Goal: Navigation & Orientation: Understand site structure

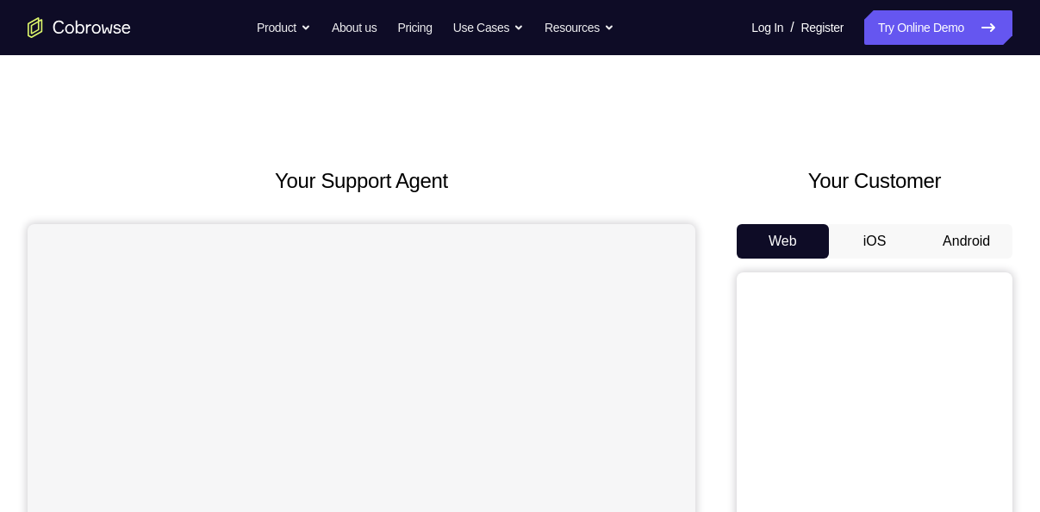
click at [987, 245] on button "Android" at bounding box center [966, 241] width 92 height 34
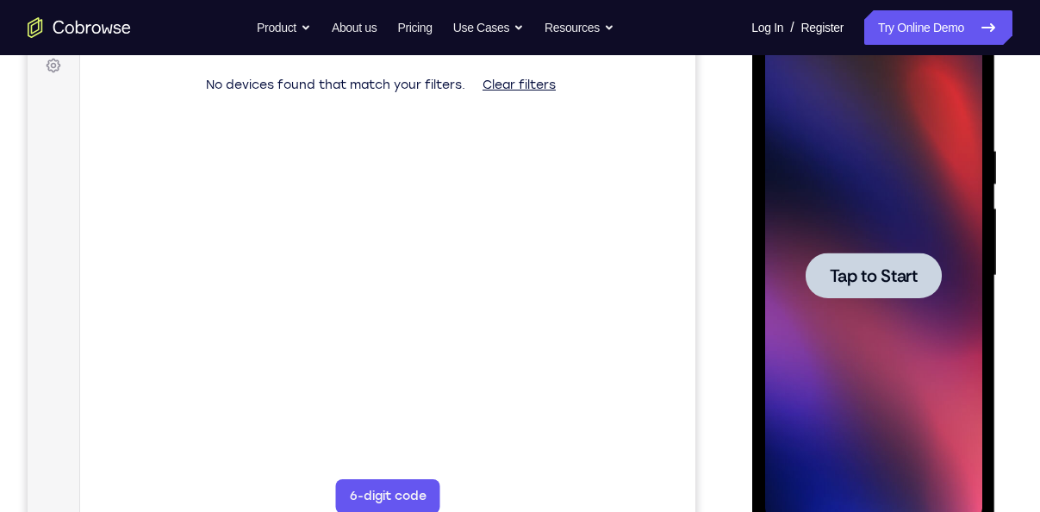
click at [903, 301] on div at bounding box center [872, 275] width 217 height 482
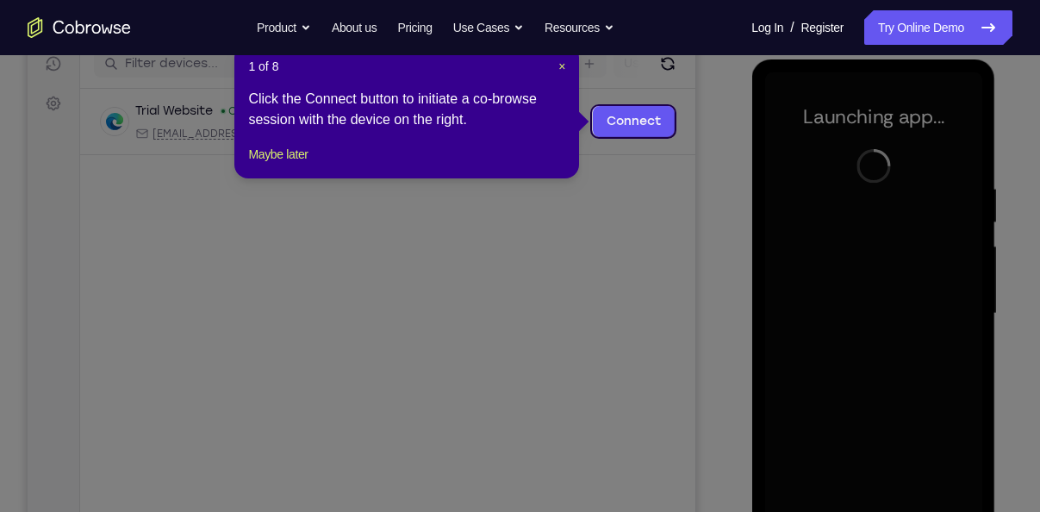
scroll to position [223, 0]
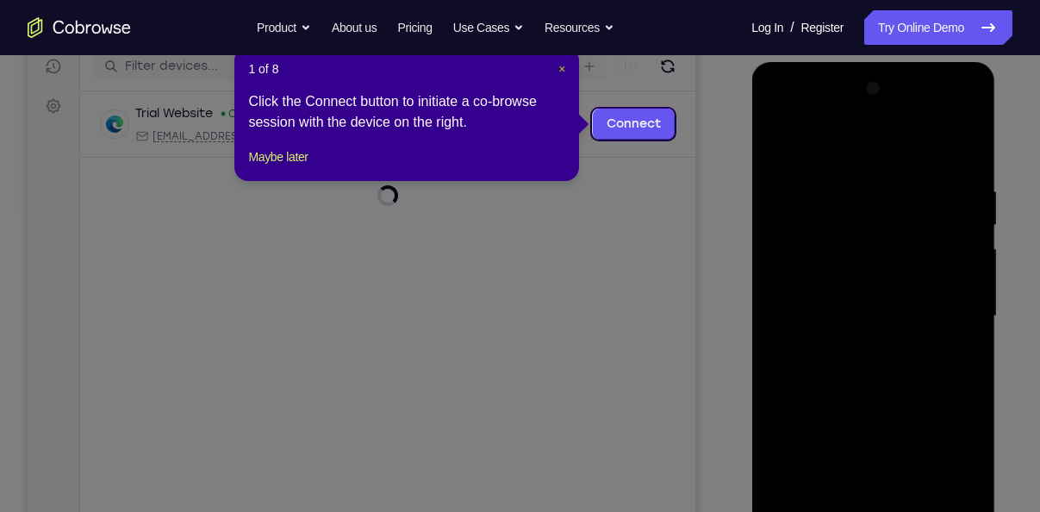
click at [562, 71] on span "×" at bounding box center [561, 69] width 7 height 14
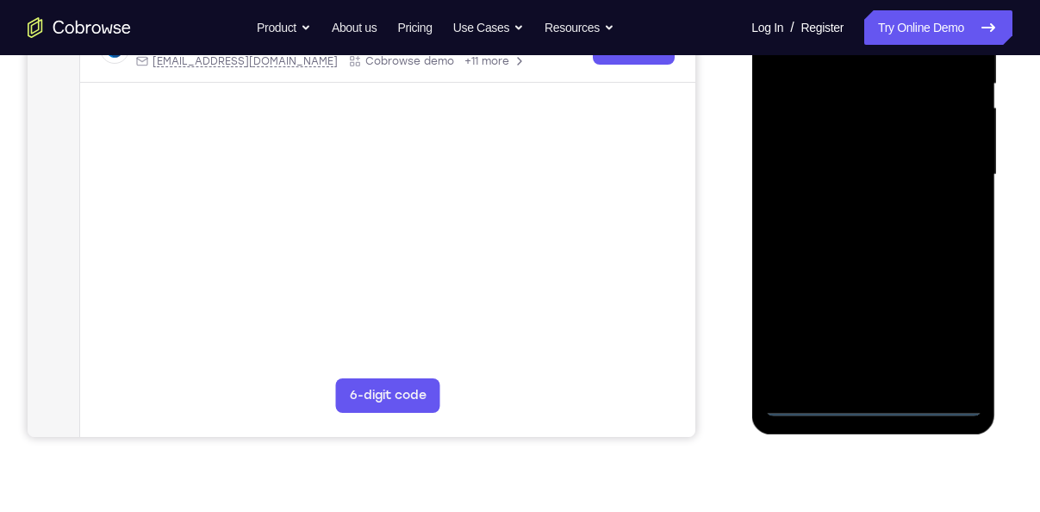
scroll to position [376, 0]
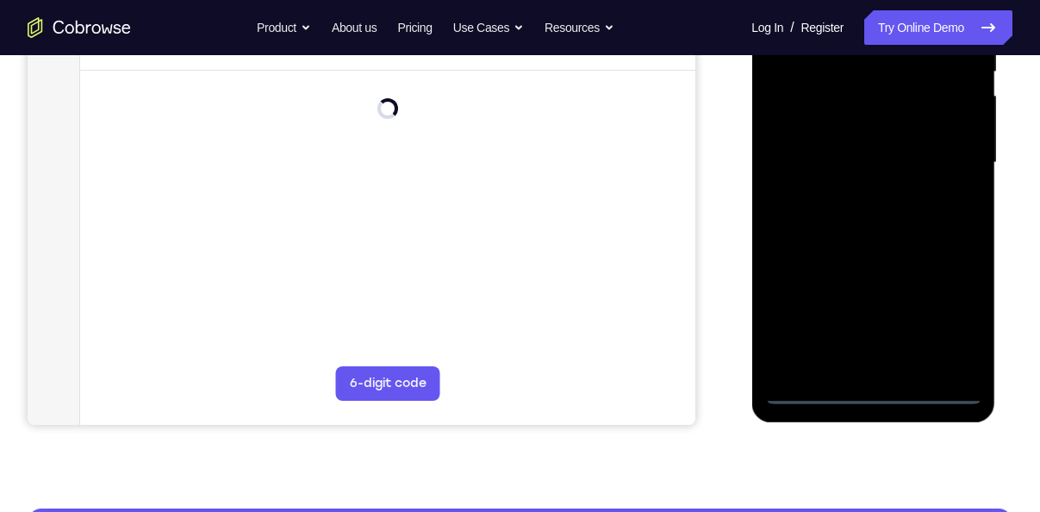
click at [879, 389] on div at bounding box center [872, 163] width 217 height 482
click at [953, 313] on div at bounding box center [872, 163] width 217 height 482
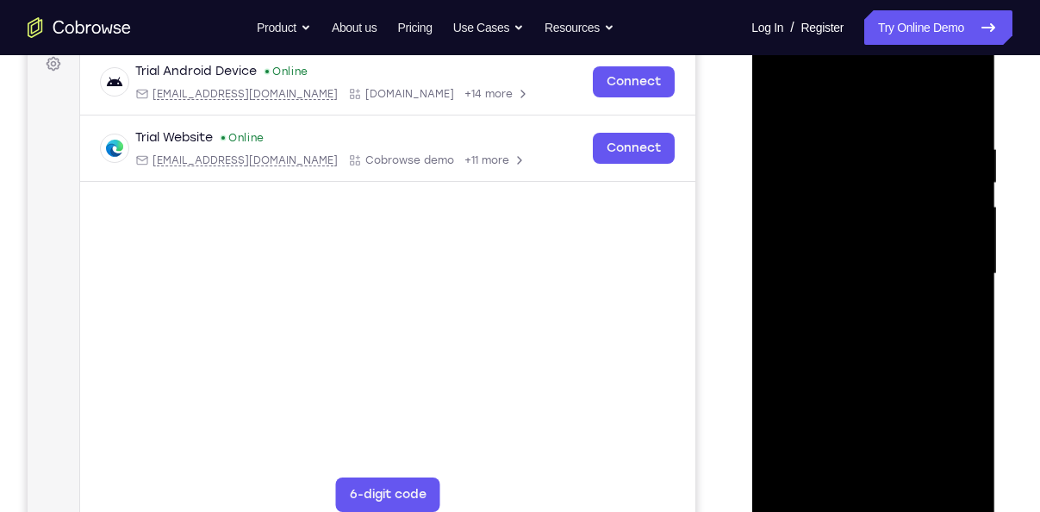
scroll to position [264, 0]
click at [840, 104] on div at bounding box center [872, 275] width 217 height 482
click at [937, 270] on div at bounding box center [872, 275] width 217 height 482
click at [854, 307] on div at bounding box center [872, 275] width 217 height 482
click at [827, 266] on div at bounding box center [872, 275] width 217 height 482
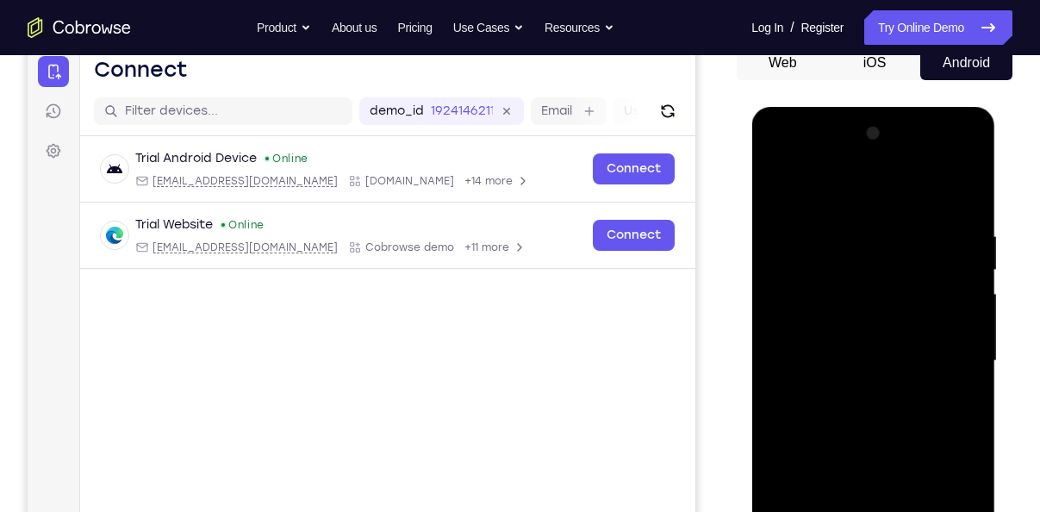
scroll to position [179, 0]
click at [840, 323] on div at bounding box center [872, 360] width 217 height 482
click at [881, 352] on div at bounding box center [872, 360] width 217 height 482
click at [885, 422] on div at bounding box center [872, 360] width 217 height 482
click at [878, 412] on div at bounding box center [872, 360] width 217 height 482
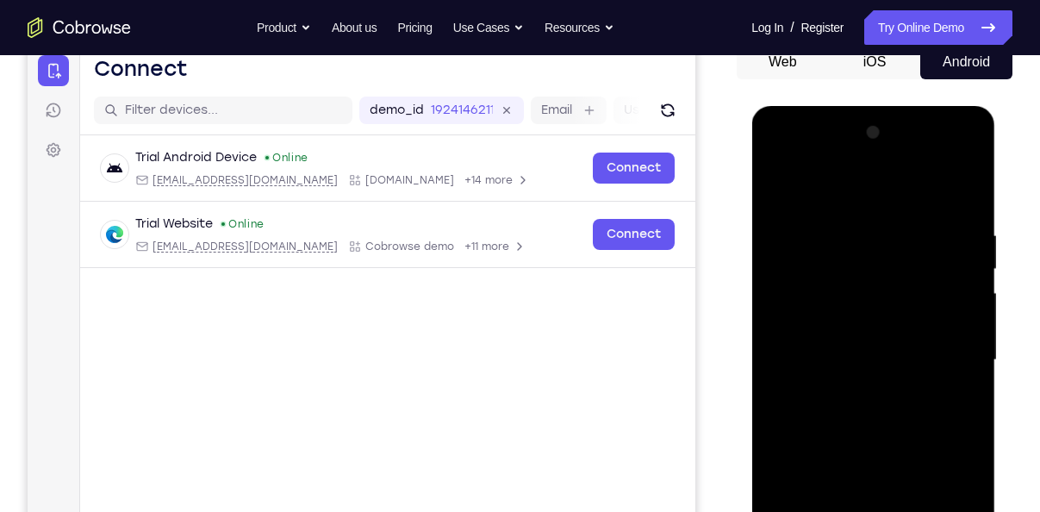
click at [878, 412] on div at bounding box center [872, 360] width 217 height 482
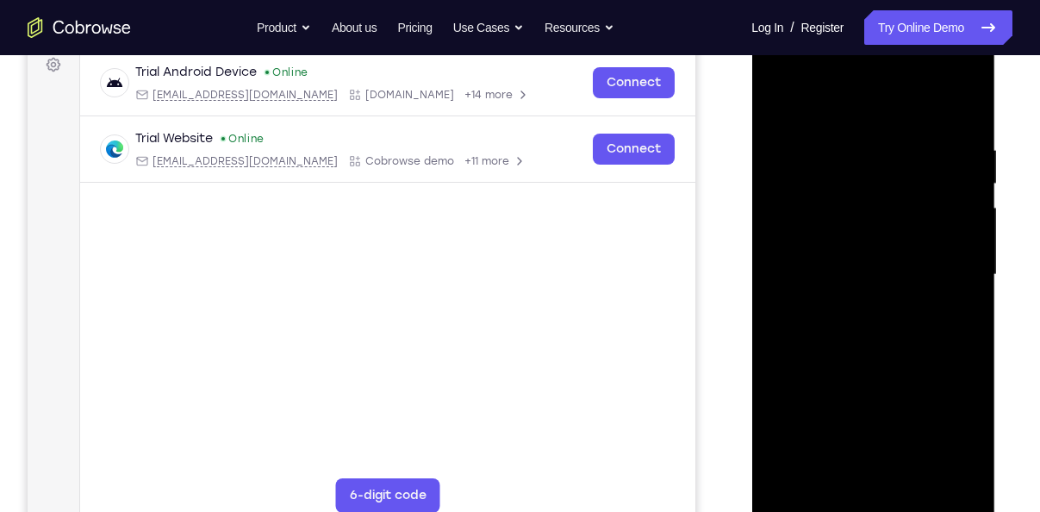
scroll to position [265, 0]
click at [878, 348] on div at bounding box center [872, 274] width 217 height 482
drag, startPoint x: 886, startPoint y: 182, endPoint x: 878, endPoint y: 321, distance: 139.8
click at [878, 321] on div at bounding box center [872, 274] width 217 height 482
click at [860, 315] on div at bounding box center [872, 274] width 217 height 482
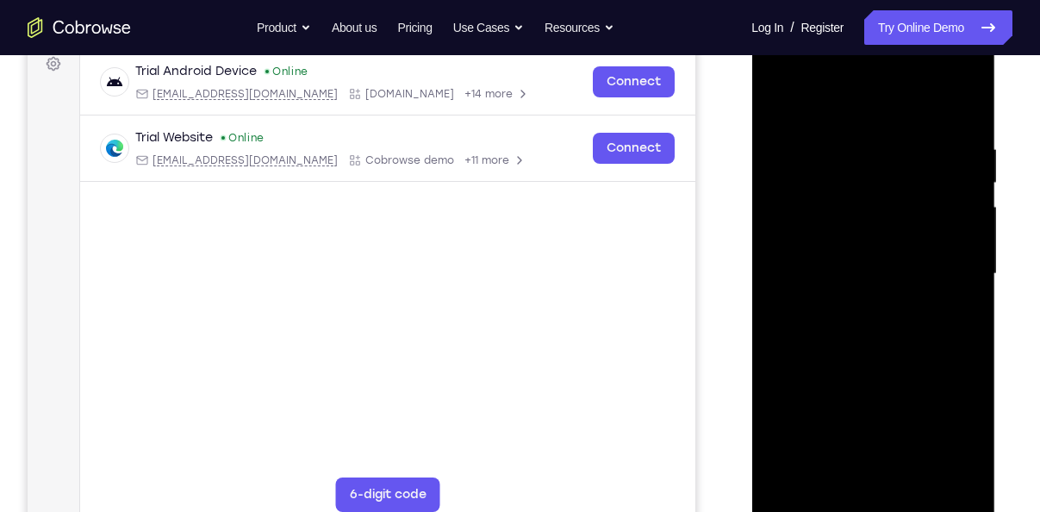
click at [860, 315] on div at bounding box center [872, 274] width 217 height 482
drag, startPoint x: 891, startPoint y: 326, endPoint x: 903, endPoint y: 189, distance: 136.5
click at [903, 189] on div at bounding box center [872, 274] width 217 height 482
click at [817, 417] on div at bounding box center [872, 274] width 217 height 482
click at [779, 101] on div at bounding box center [872, 274] width 217 height 482
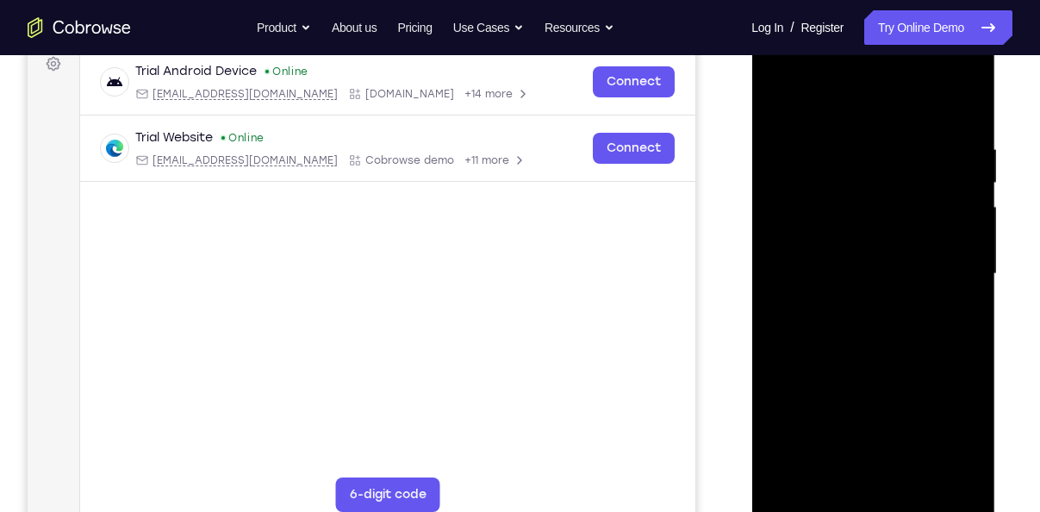
drag, startPoint x: 873, startPoint y: 342, endPoint x: 903, endPoint y: 150, distance: 194.3
click at [903, 150] on div at bounding box center [872, 274] width 217 height 482
drag, startPoint x: 879, startPoint y: 357, endPoint x: 904, endPoint y: 214, distance: 145.1
click at [904, 214] on div at bounding box center [872, 274] width 217 height 482
click at [886, 280] on div at bounding box center [872, 274] width 217 height 482
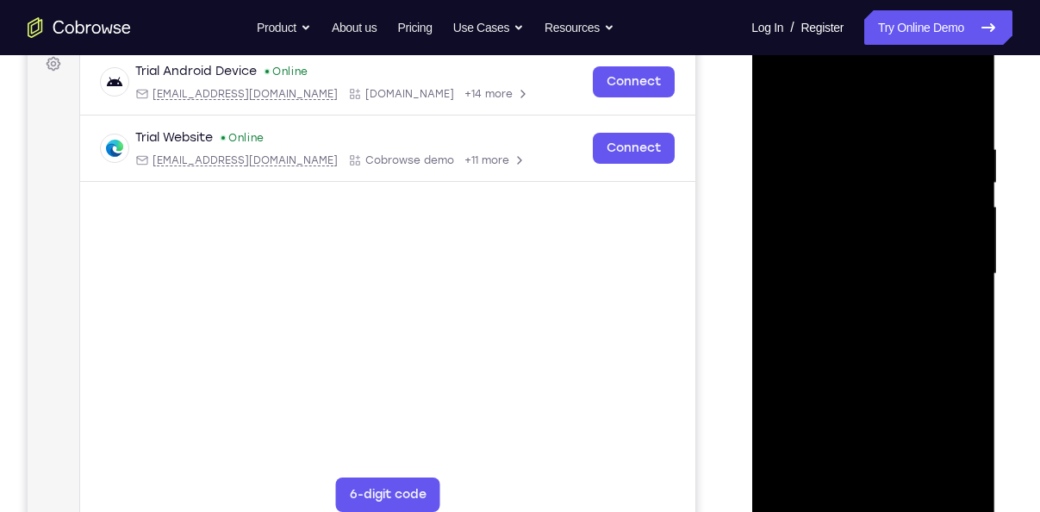
click at [886, 280] on div at bounding box center [872, 274] width 217 height 482
click at [868, 369] on div at bounding box center [872, 274] width 217 height 482
drag, startPoint x: 869, startPoint y: 245, endPoint x: 902, endPoint y: 110, distance: 138.3
click at [902, 110] on div at bounding box center [872, 274] width 217 height 482
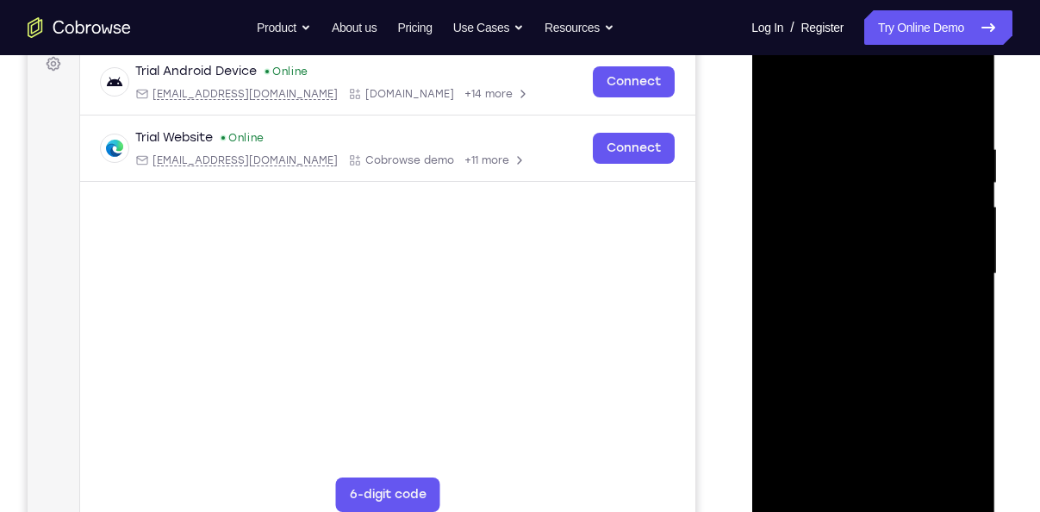
drag, startPoint x: 867, startPoint y: 375, endPoint x: 900, endPoint y: 203, distance: 174.5
click at [900, 203] on div at bounding box center [872, 274] width 217 height 482
drag, startPoint x: 884, startPoint y: 296, endPoint x: 932, endPoint y: 93, distance: 208.9
click at [932, 93] on div at bounding box center [872, 274] width 217 height 482
drag, startPoint x: 903, startPoint y: 295, endPoint x: 918, endPoint y: 150, distance: 145.4
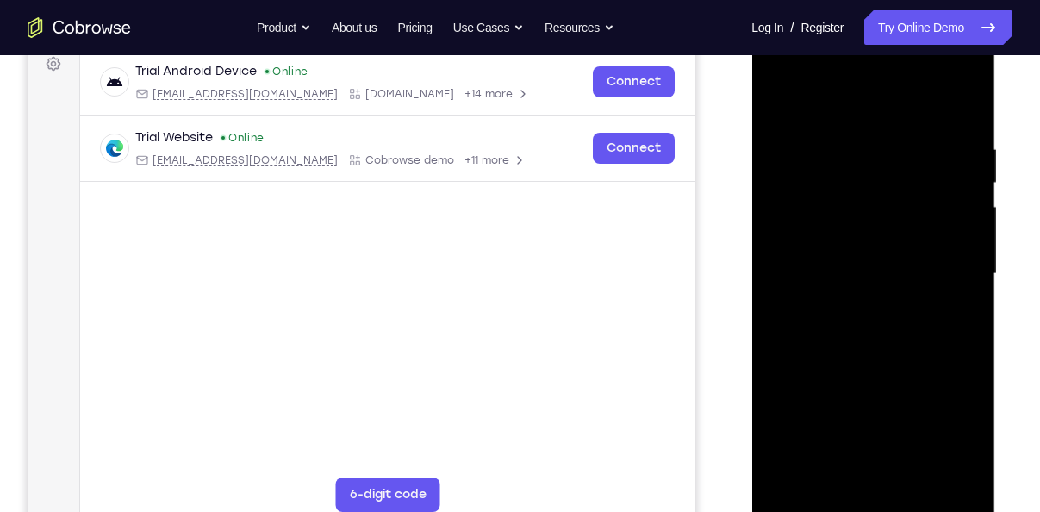
click at [918, 150] on div at bounding box center [872, 274] width 217 height 482
drag, startPoint x: 900, startPoint y: 327, endPoint x: 920, endPoint y: 189, distance: 139.2
click at [920, 189] on div at bounding box center [872, 274] width 217 height 482
drag, startPoint x: 922, startPoint y: 354, endPoint x: 929, endPoint y: 244, distance: 110.5
click at [929, 244] on div at bounding box center [872, 274] width 217 height 482
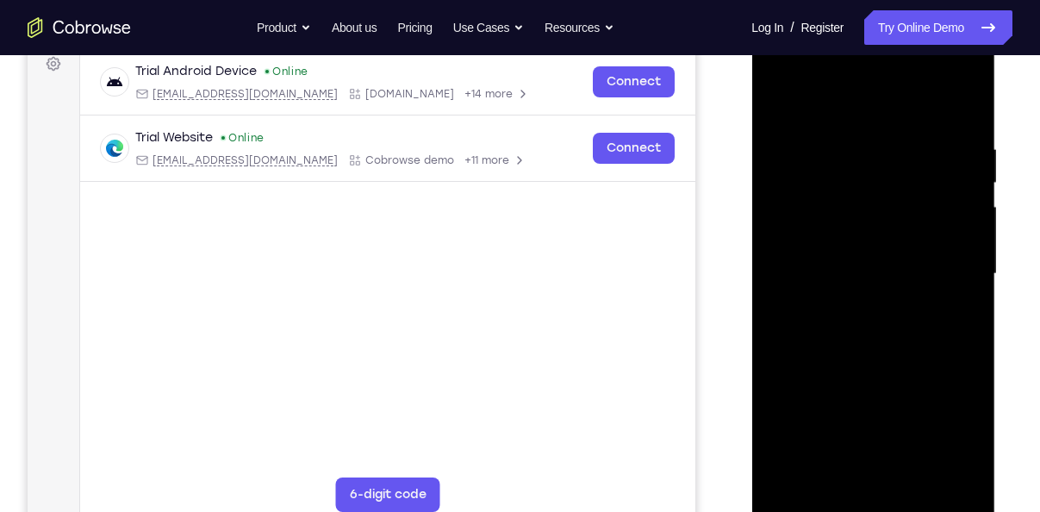
click at [791, 373] on div at bounding box center [872, 274] width 217 height 482
drag, startPoint x: 890, startPoint y: 272, endPoint x: 905, endPoint y: 193, distance: 80.7
click at [905, 193] on div at bounding box center [872, 274] width 217 height 482
drag, startPoint x: 887, startPoint y: 381, endPoint x: 899, endPoint y: 287, distance: 94.6
click at [899, 287] on div at bounding box center [872, 274] width 217 height 482
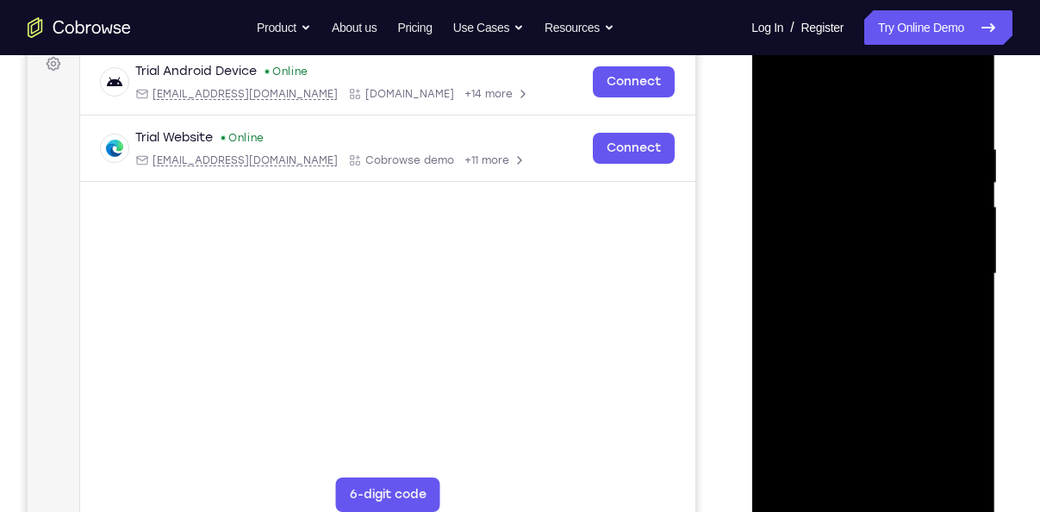
drag, startPoint x: 866, startPoint y: 388, endPoint x: 895, endPoint y: 276, distance: 115.7
click at [895, 276] on div at bounding box center [872, 274] width 217 height 482
drag, startPoint x: 871, startPoint y: 365, endPoint x: 884, endPoint y: 278, distance: 88.1
click at [884, 278] on div at bounding box center [872, 274] width 217 height 482
click at [825, 407] on div at bounding box center [872, 274] width 217 height 482
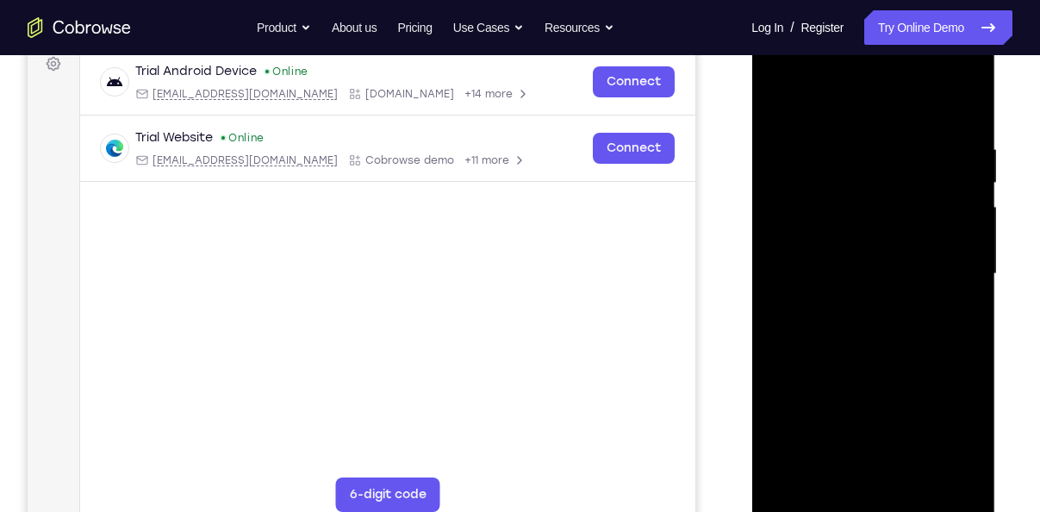
click at [917, 486] on div at bounding box center [872, 274] width 217 height 482
click at [873, 359] on div at bounding box center [872, 274] width 217 height 482
drag, startPoint x: 851, startPoint y: 413, endPoint x: 874, endPoint y: 254, distance: 161.0
click at [874, 254] on div at bounding box center [872, 274] width 217 height 482
click at [811, 500] on div at bounding box center [872, 274] width 217 height 482
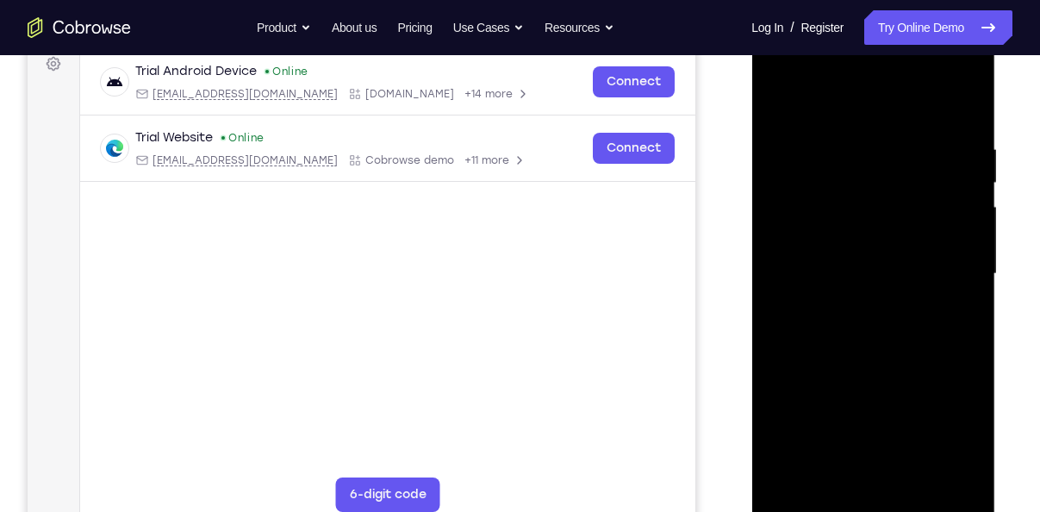
drag, startPoint x: 886, startPoint y: 214, endPoint x: 872, endPoint y: 365, distance: 151.3
click at [872, 365] on div at bounding box center [872, 274] width 217 height 482
drag, startPoint x: 893, startPoint y: 193, endPoint x: 878, endPoint y: 305, distance: 113.0
click at [878, 305] on div at bounding box center [872, 274] width 217 height 482
click at [869, 133] on div at bounding box center [872, 274] width 217 height 482
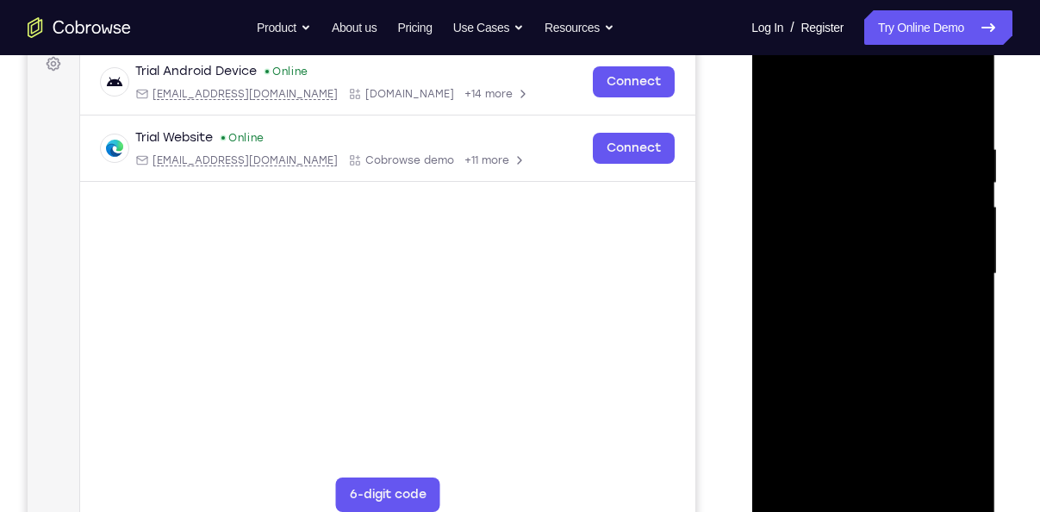
click at [935, 469] on div at bounding box center [872, 274] width 217 height 482
click at [948, 375] on div at bounding box center [872, 274] width 217 height 482
drag, startPoint x: 965, startPoint y: 367, endPoint x: 760, endPoint y: 324, distance: 209.4
click at [760, 324] on div at bounding box center [873, 276] width 244 height 513
click at [961, 277] on div at bounding box center [872, 274] width 217 height 482
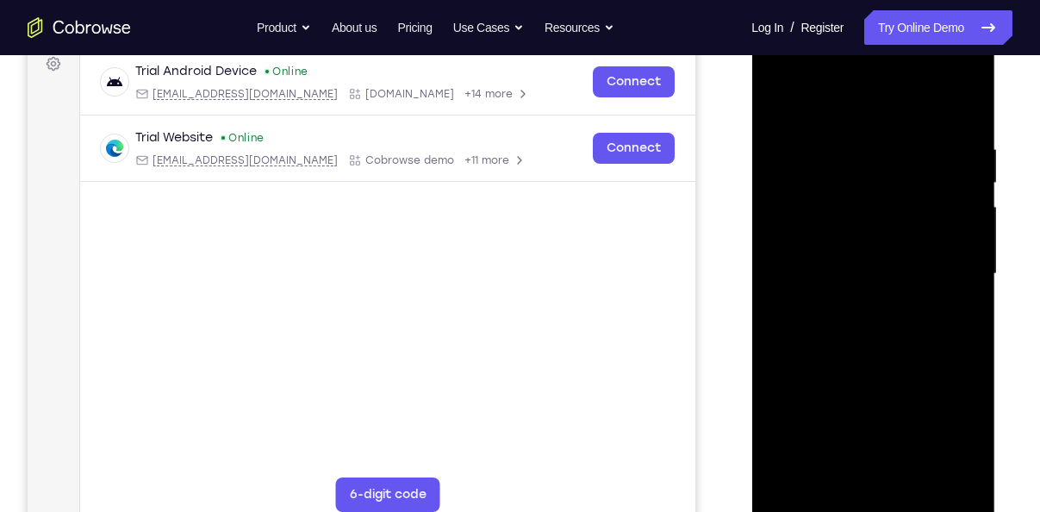
click at [938, 467] on div at bounding box center [872, 274] width 217 height 482
click at [964, 338] on div at bounding box center [872, 274] width 217 height 482
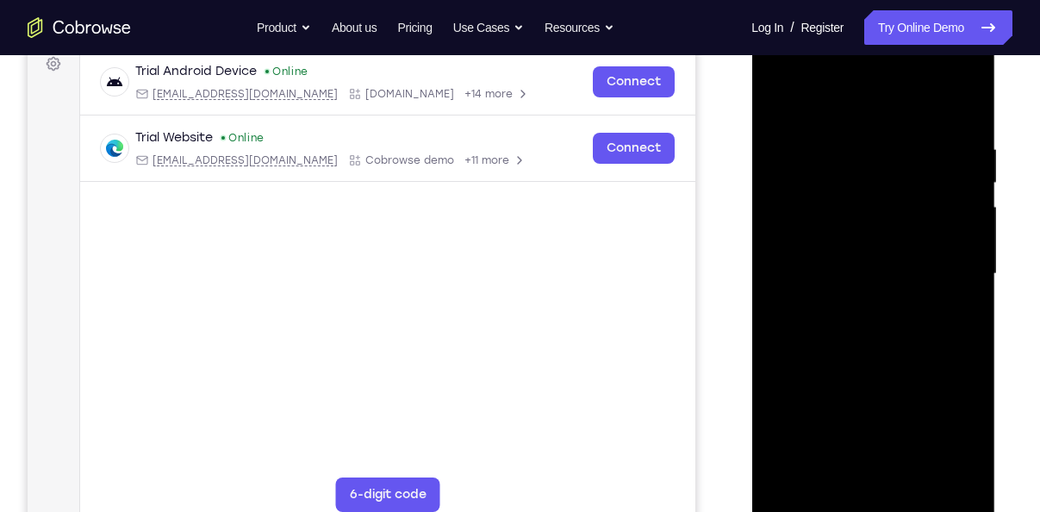
click at [964, 338] on div at bounding box center [872, 274] width 217 height 482
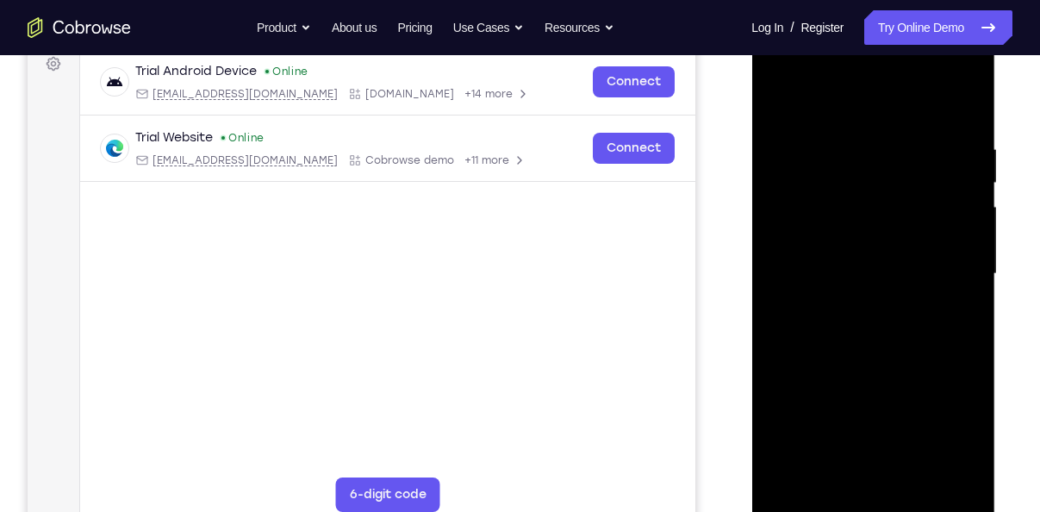
click at [958, 250] on div at bounding box center [872, 274] width 217 height 482
click at [958, 242] on div at bounding box center [872, 274] width 217 height 482
click at [963, 103] on div at bounding box center [872, 274] width 217 height 482
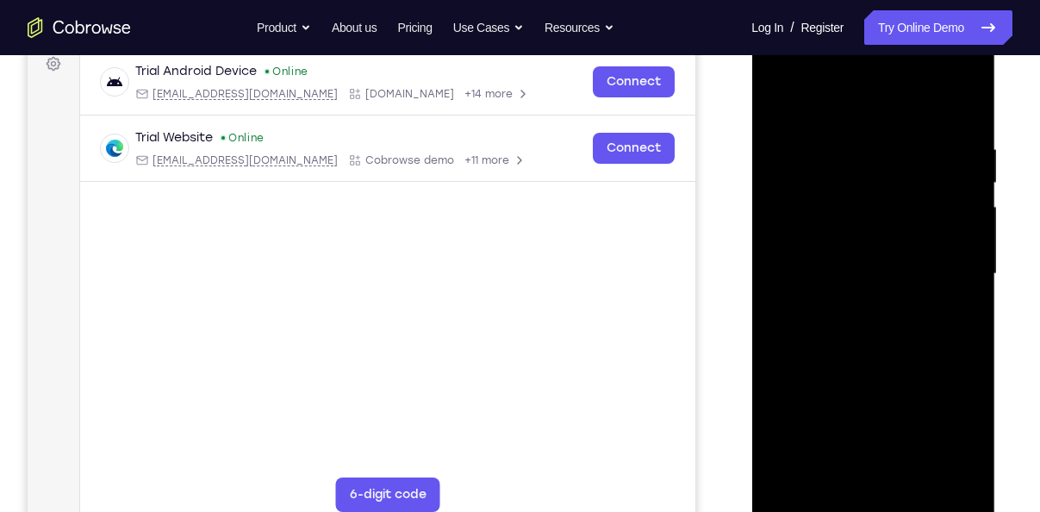
click at [911, 481] on div at bounding box center [872, 274] width 217 height 482
drag, startPoint x: 889, startPoint y: 239, endPoint x: 884, endPoint y: 375, distance: 136.1
click at [884, 375] on div at bounding box center [872, 274] width 217 height 482
